Goal: Transaction & Acquisition: Obtain resource

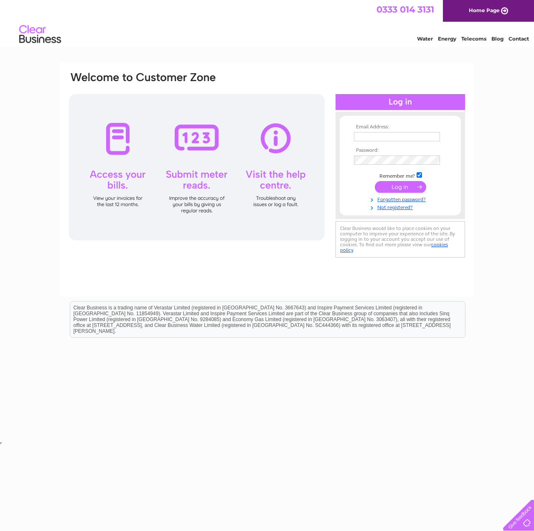
type input "barrie@xtremekarting.co.uk"
click at [405, 186] on input "submit" at bounding box center [400, 187] width 51 height 12
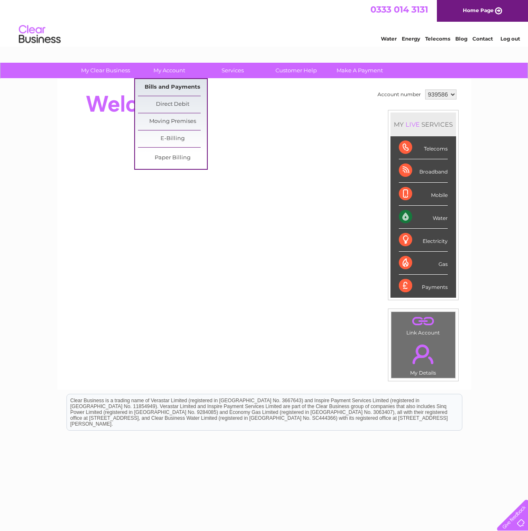
click at [176, 87] on link "Bills and Payments" at bounding box center [172, 87] width 69 height 17
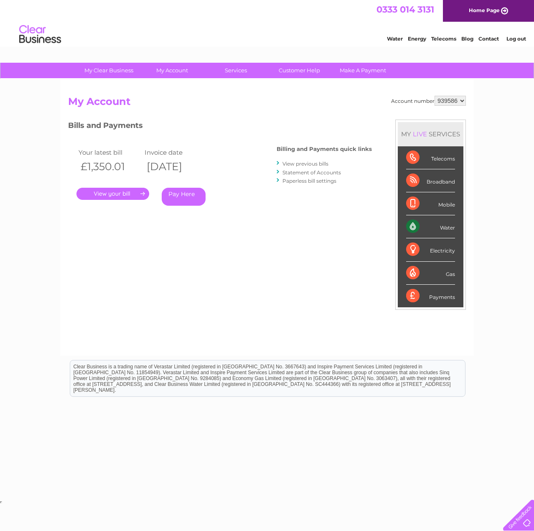
click at [288, 161] on link "View previous bills" at bounding box center [306, 163] width 46 height 6
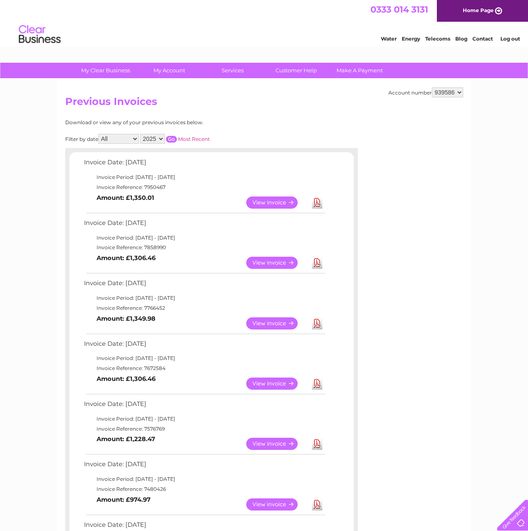
click at [259, 260] on link "View" at bounding box center [276, 263] width 61 height 12
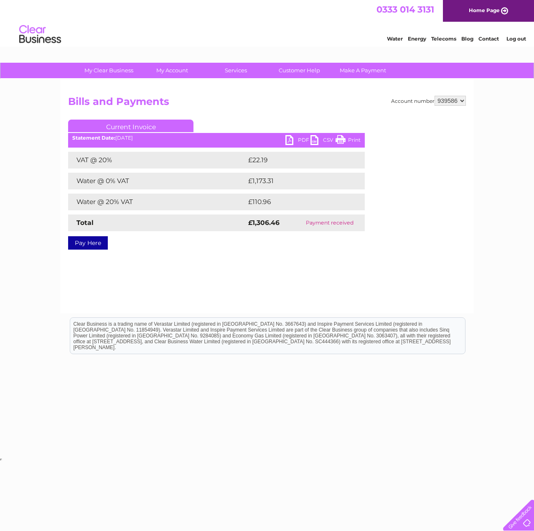
click at [300, 142] on link "PDF" at bounding box center [297, 141] width 25 height 12
